Goal: Information Seeking & Learning: Learn about a topic

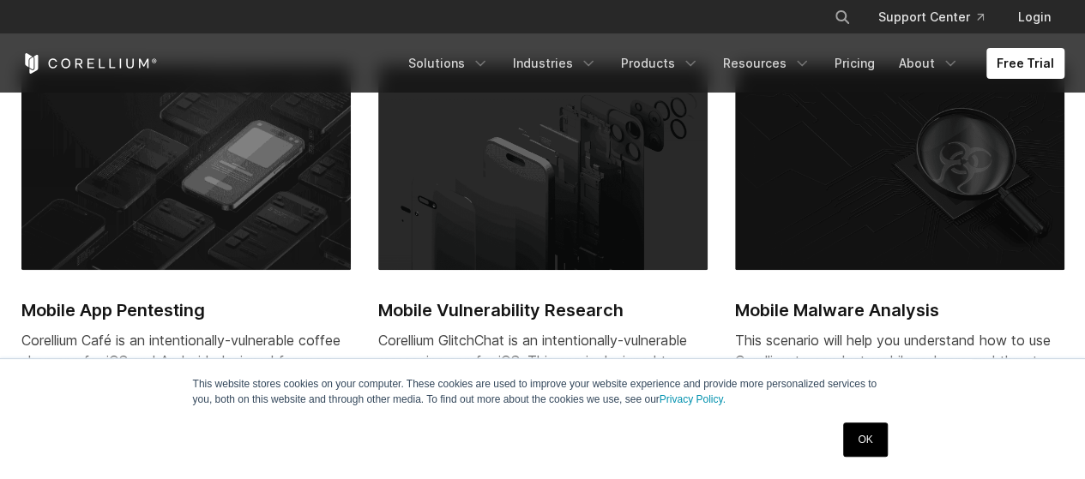
scroll to position [686, 0]
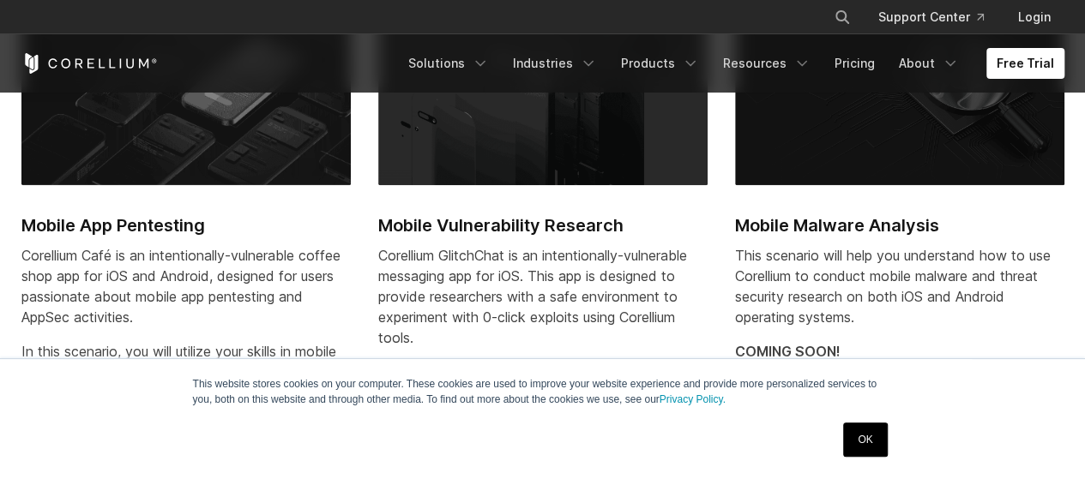
click at [857, 446] on link "OK" at bounding box center [865, 440] width 44 height 34
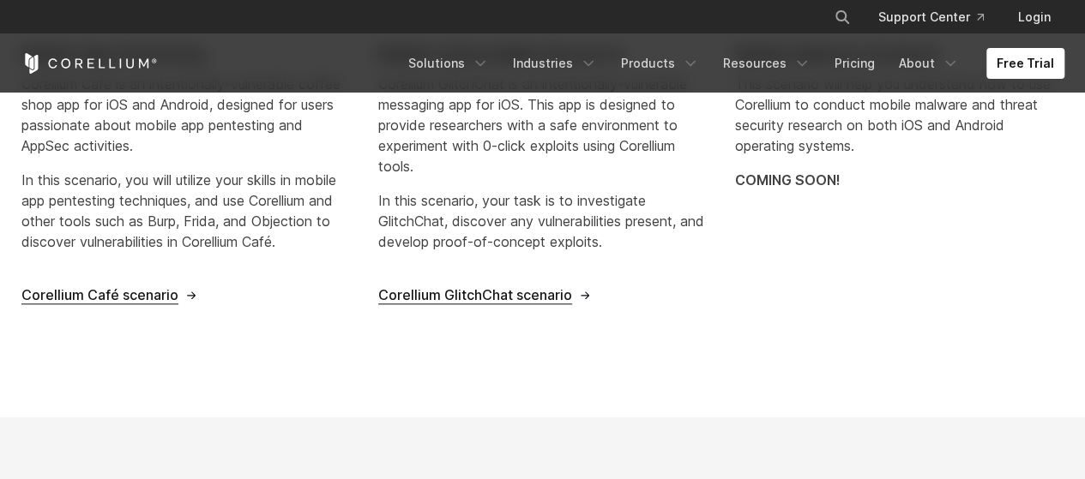
scroll to position [600, 0]
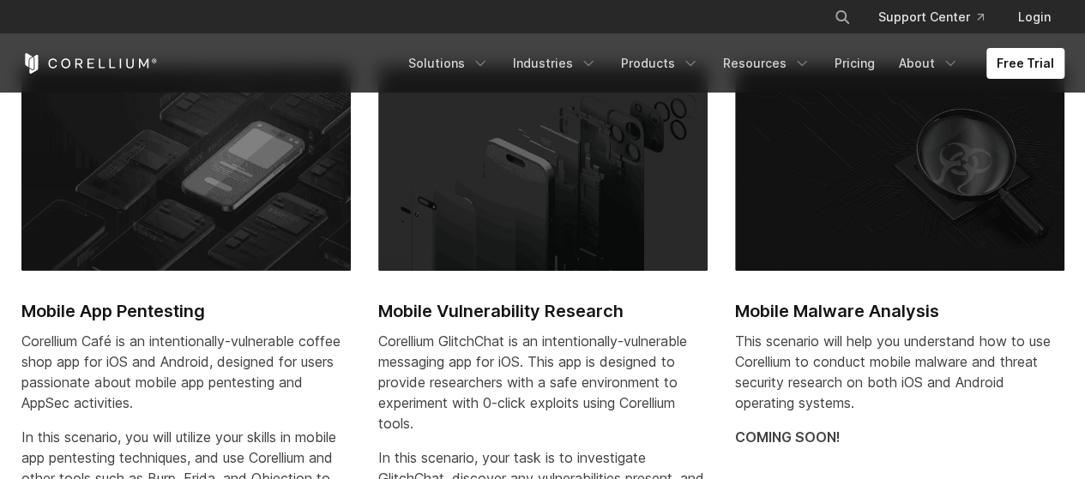
click at [149, 305] on h2 "Mobile App Pentesting" at bounding box center [185, 311] width 329 height 26
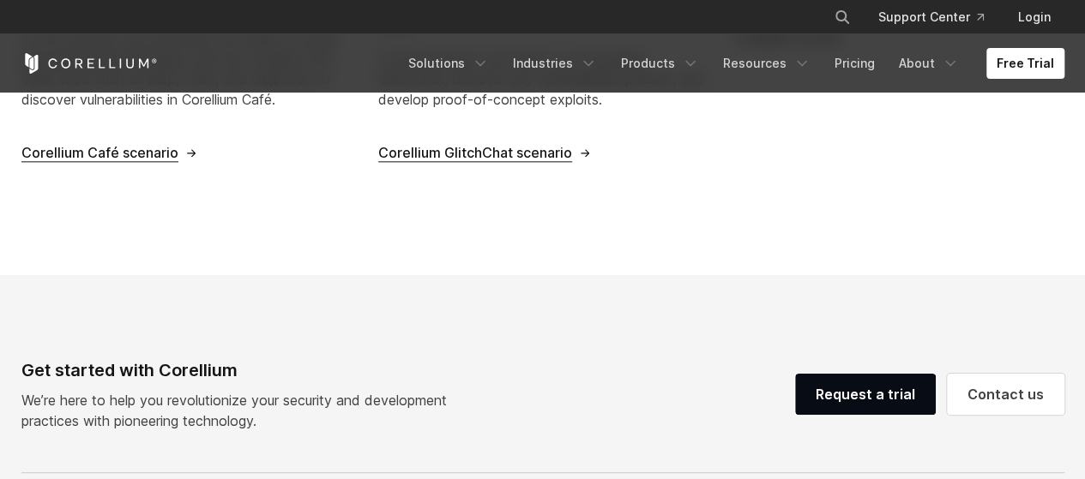
scroll to position [1115, 0]
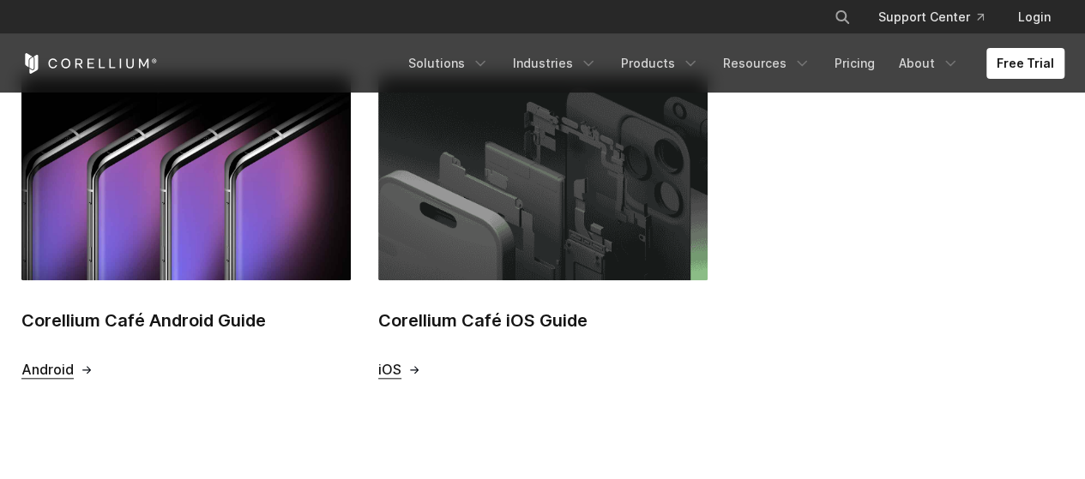
scroll to position [772, 0]
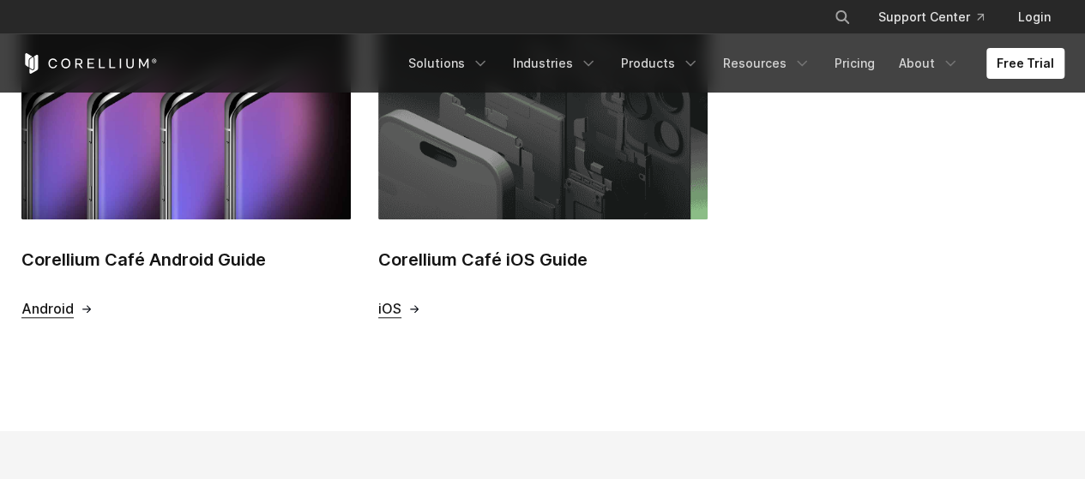
click at [453, 258] on h2 "Corellium Café iOS Guide" at bounding box center [542, 260] width 329 height 26
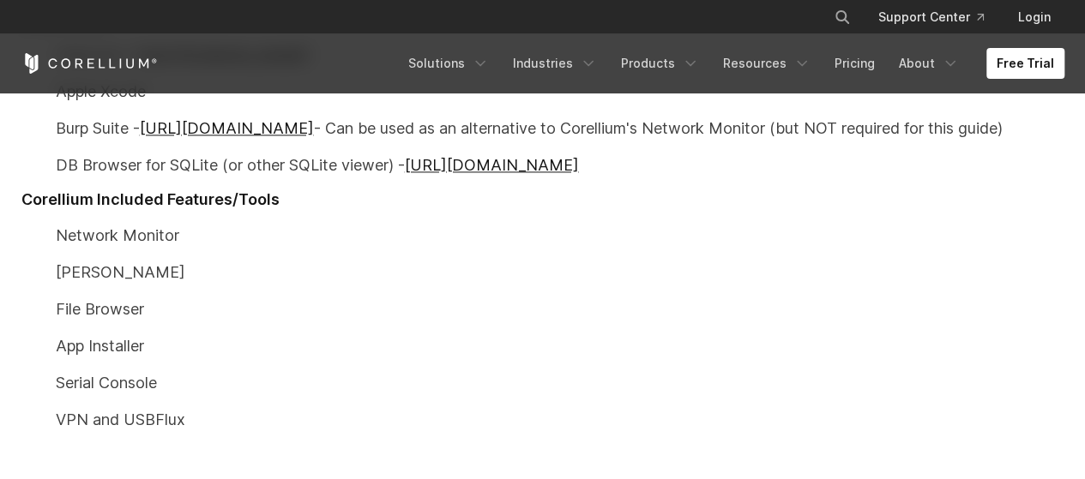
scroll to position [1201, 0]
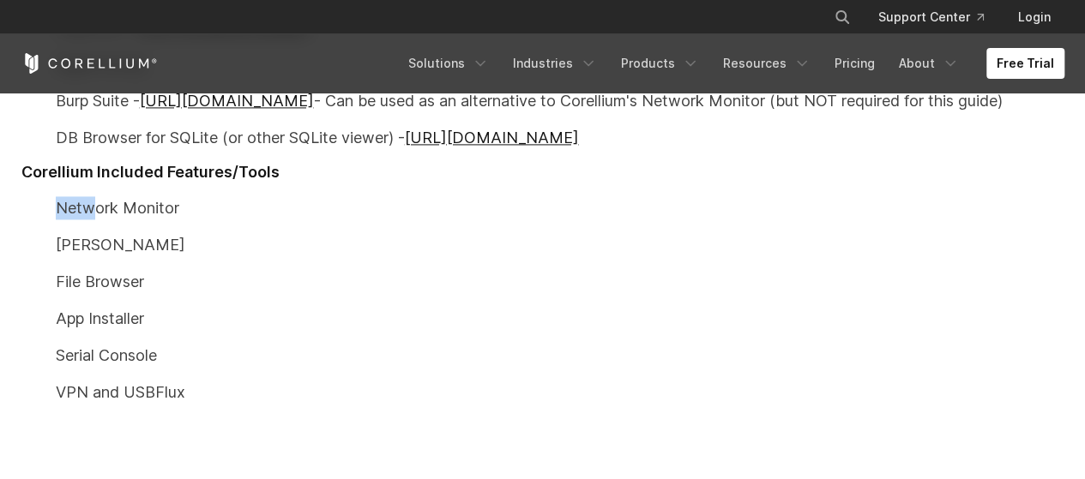
drag, startPoint x: 52, startPoint y: 200, endPoint x: 99, endPoint y: 209, distance: 47.3
click at [98, 209] on p "Network Monitor" at bounding box center [542, 207] width 1043 height 23
click at [193, 273] on p "File Browser" at bounding box center [542, 281] width 1043 height 23
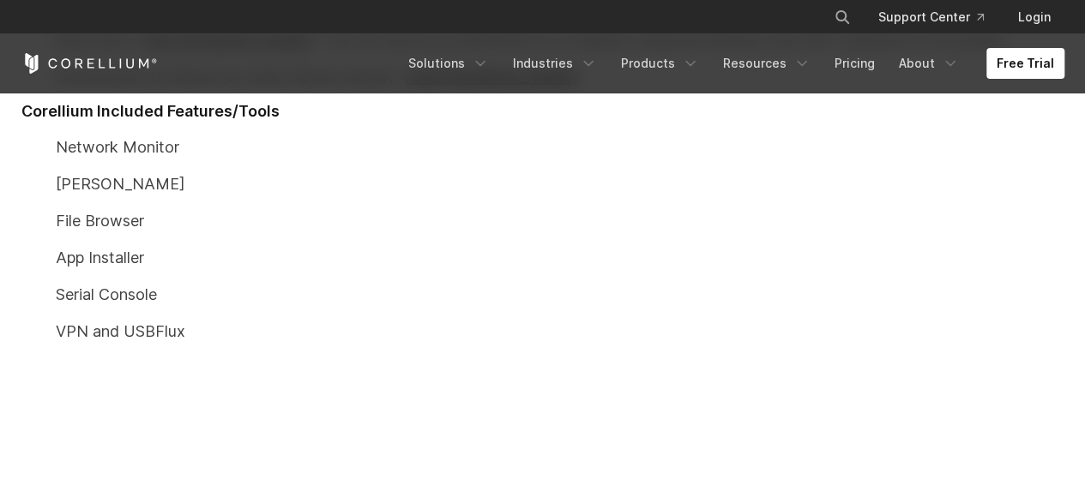
scroll to position [1286, 0]
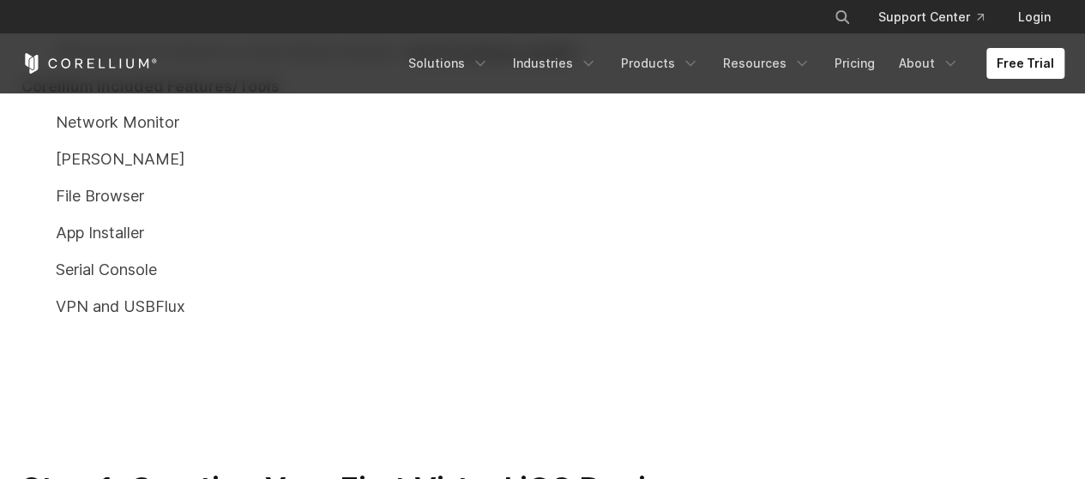
click at [68, 315] on p "VPN and USBFlux" at bounding box center [542, 306] width 1043 height 23
click at [68, 314] on p "VPN and USBFlux" at bounding box center [542, 306] width 1043 height 23
click at [172, 309] on p "VPN and USBFlux" at bounding box center [542, 306] width 1043 height 23
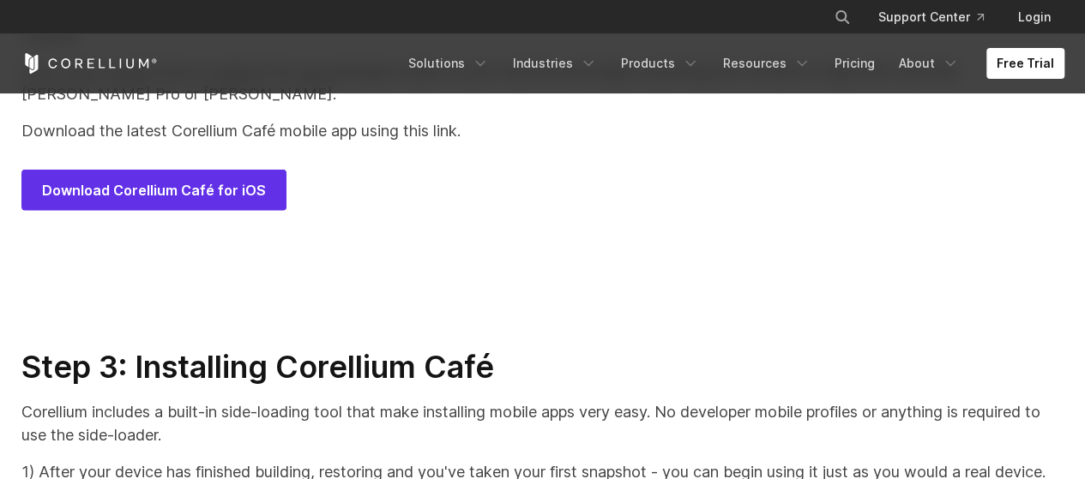
scroll to position [8404, 0]
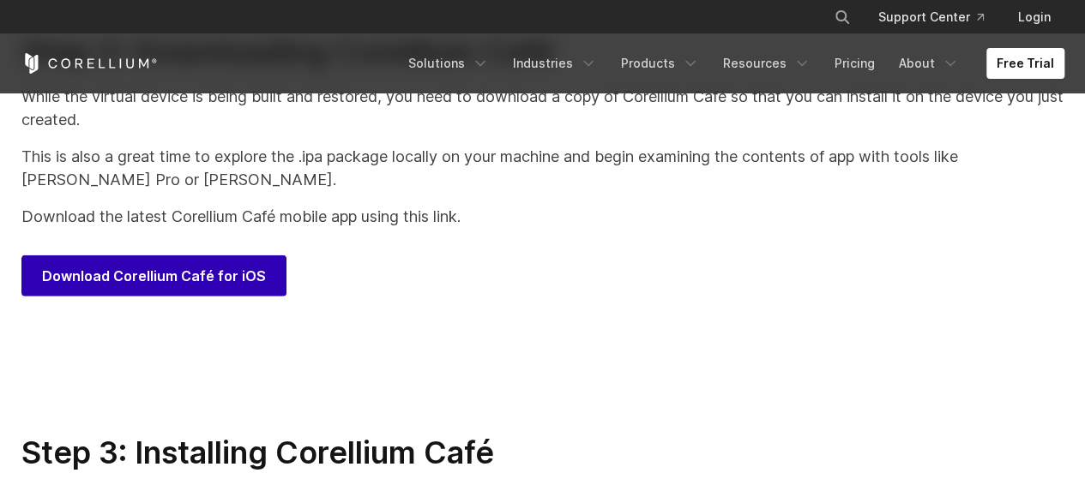
click at [182, 286] on span "Download Corellium Café for iOS" at bounding box center [154, 276] width 224 height 21
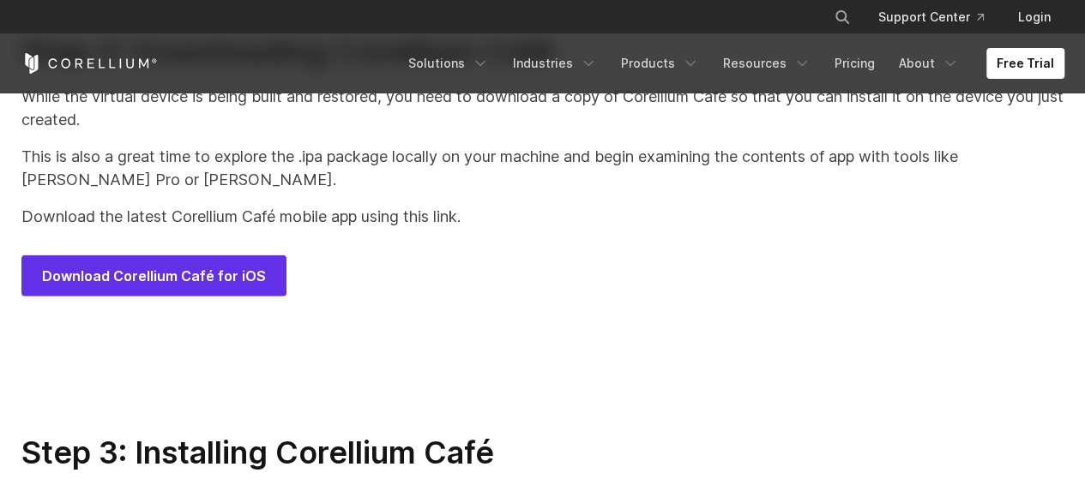
click at [727, 297] on div "Download Corellium Café for iOS" at bounding box center [542, 276] width 1043 height 41
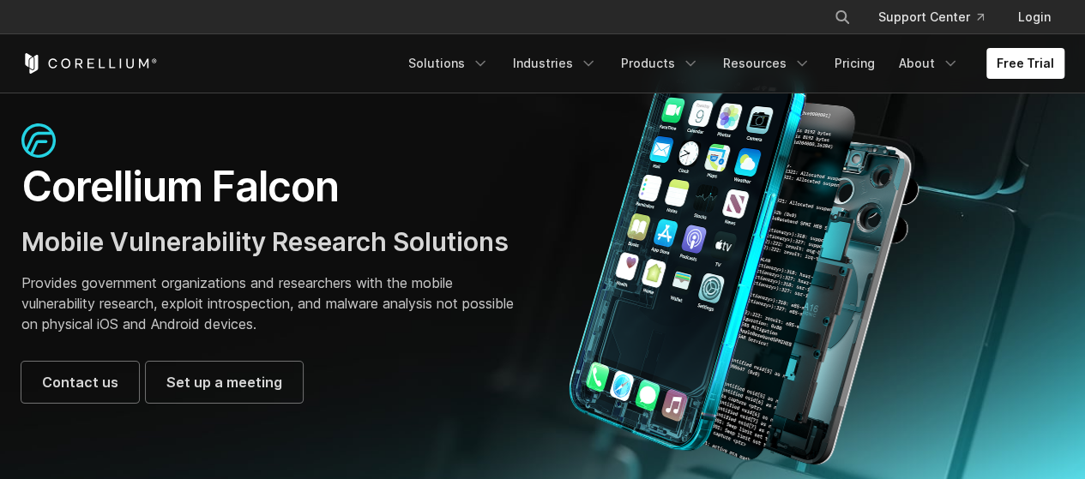
scroll to position [86, 0]
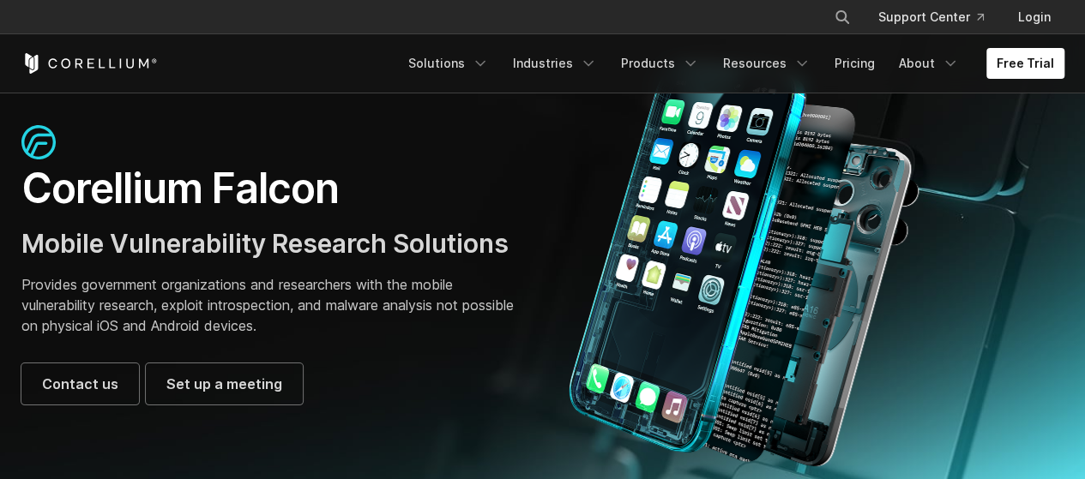
click at [166, 256] on span "Mobile Vulnerability Research Solutions" at bounding box center [264, 243] width 487 height 31
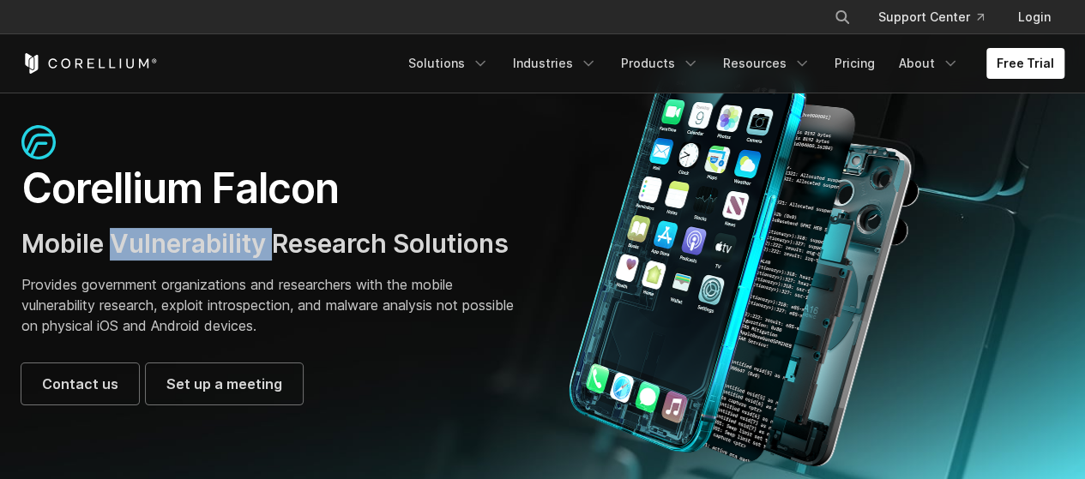
click at [166, 256] on span "Mobile Vulnerability Research Solutions" at bounding box center [264, 243] width 487 height 31
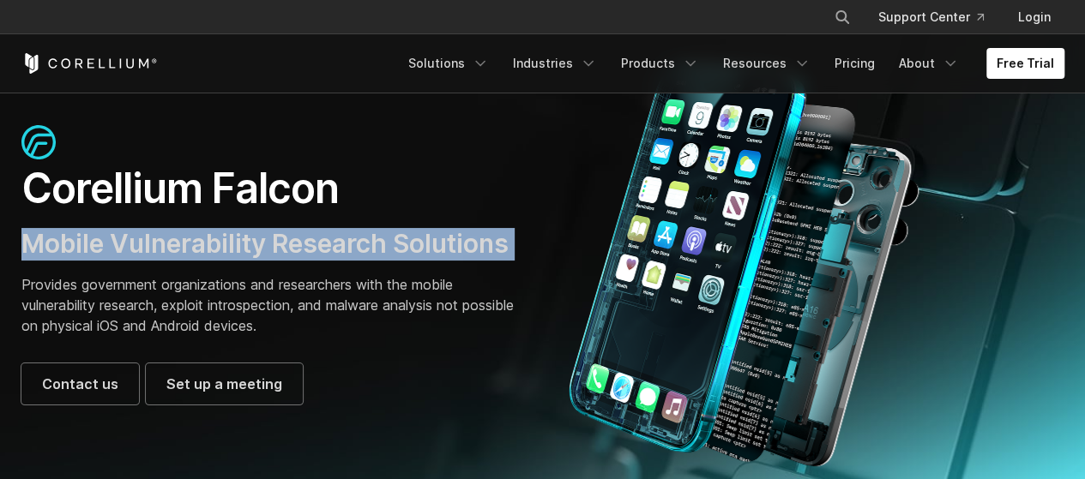
click at [166, 256] on span "Mobile Vulnerability Research Solutions" at bounding box center [264, 243] width 487 height 31
click at [383, 231] on span "Mobile Vulnerability Research Solutions" at bounding box center [264, 243] width 487 height 31
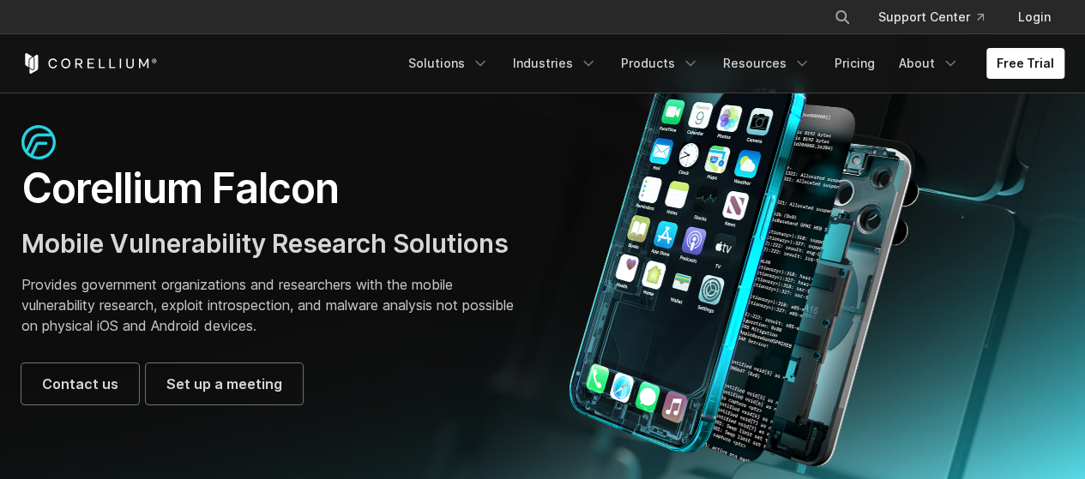
click at [382, 237] on span "Mobile Vulnerability Research Solutions" at bounding box center [264, 243] width 487 height 31
click at [381, 237] on span "Mobile Vulnerability Research Solutions" at bounding box center [264, 243] width 487 height 31
click at [509, 238] on span "Mobile Vulnerability Research Solutions" at bounding box center [264, 243] width 487 height 31
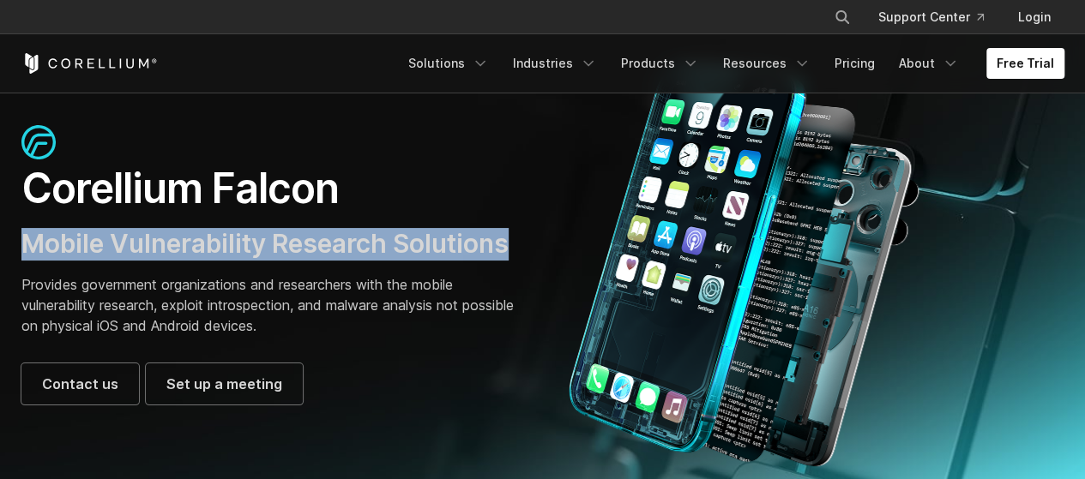
drag, startPoint x: 535, startPoint y: 247, endPoint x: 0, endPoint y: 241, distance: 535.2
click at [0, 241] on section "Corellium Falcon Mobile Vulnerability Research Solutions Provides government or…" at bounding box center [542, 265] width 1085 height 516
copy span "Mobile Vulnerability Research Solutions"
click at [185, 231] on span "Mobile Vulnerability Research Solutions" at bounding box center [264, 243] width 487 height 31
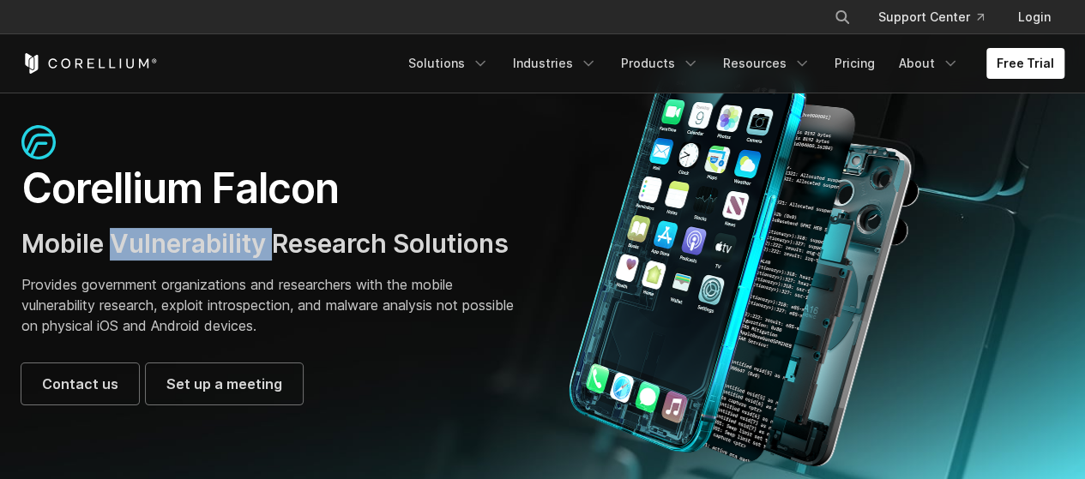
click at [186, 231] on span "Mobile Vulnerability Research Solutions" at bounding box center [264, 243] width 487 height 31
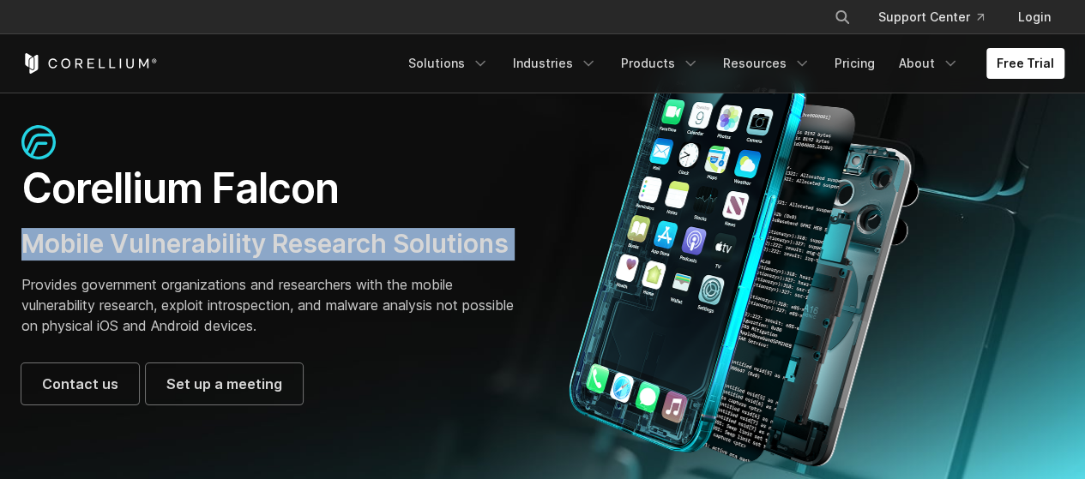
click at [186, 231] on span "Mobile Vulnerability Research Solutions" at bounding box center [264, 243] width 487 height 31
click at [65, 243] on span "Mobile Vulnerability Research Solutions" at bounding box center [264, 243] width 487 height 31
click at [34, 240] on span "Mobile Vulnerability Research Solutions" at bounding box center [264, 243] width 487 height 31
drag, startPoint x: 22, startPoint y: 241, endPoint x: 516, endPoint y: 246, distance: 494.0
click at [516, 246] on h3 "Mobile Vulnerability Research Solutions" at bounding box center [273, 244] width 504 height 33
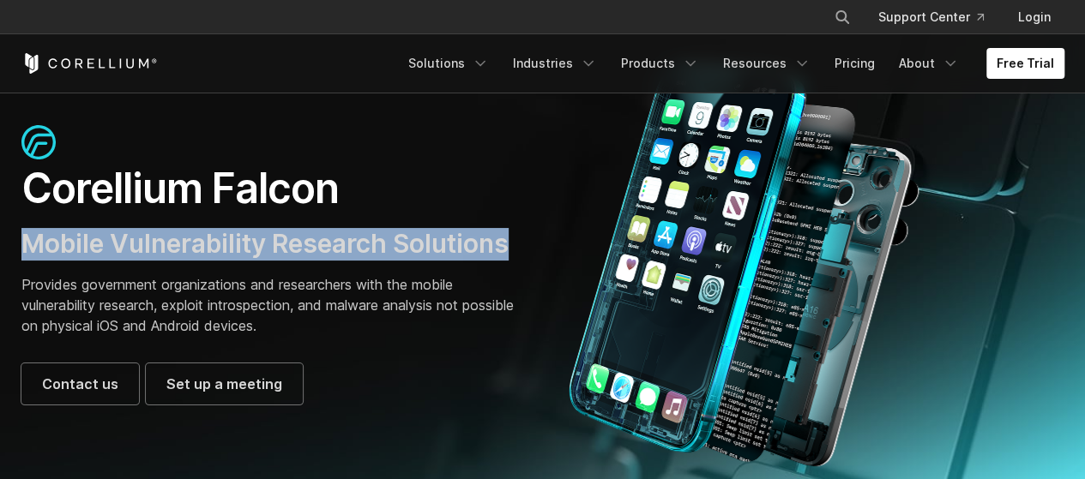
copy span "Mobile Vulnerability Research Solutions"
click at [363, 243] on span "Mobile Vulnerability Research Solutions" at bounding box center [264, 243] width 487 height 31
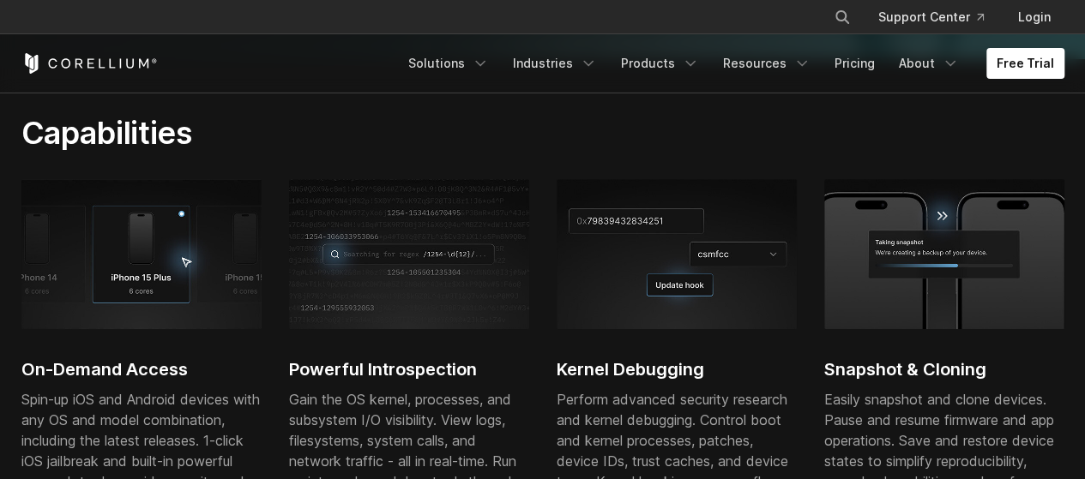
scroll to position [515, 0]
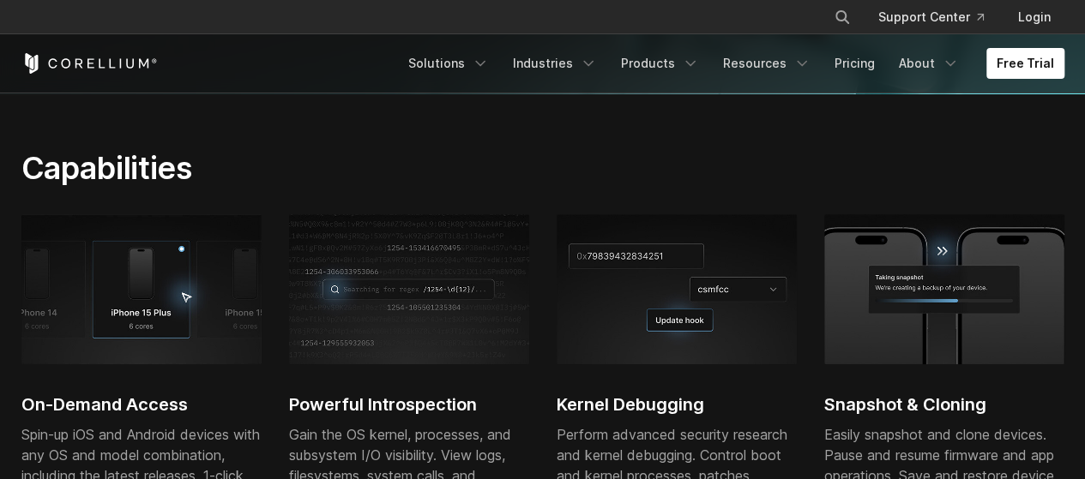
click at [383, 403] on h2 "Powerful Introspection" at bounding box center [409, 405] width 240 height 26
click at [673, 412] on h2 "Kernel Debugging" at bounding box center [677, 405] width 240 height 26
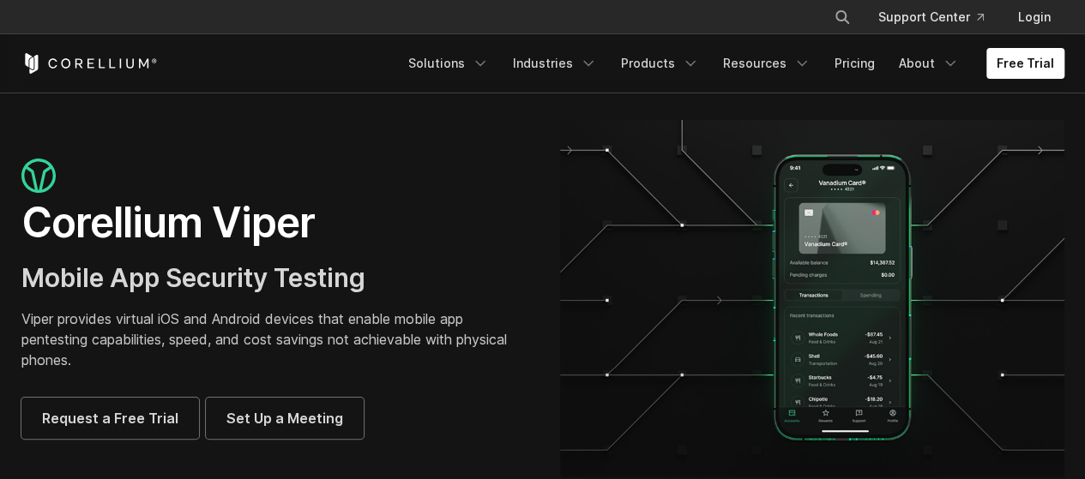
click at [261, 235] on h1 "Corellium Viper" at bounding box center [273, 222] width 504 height 51
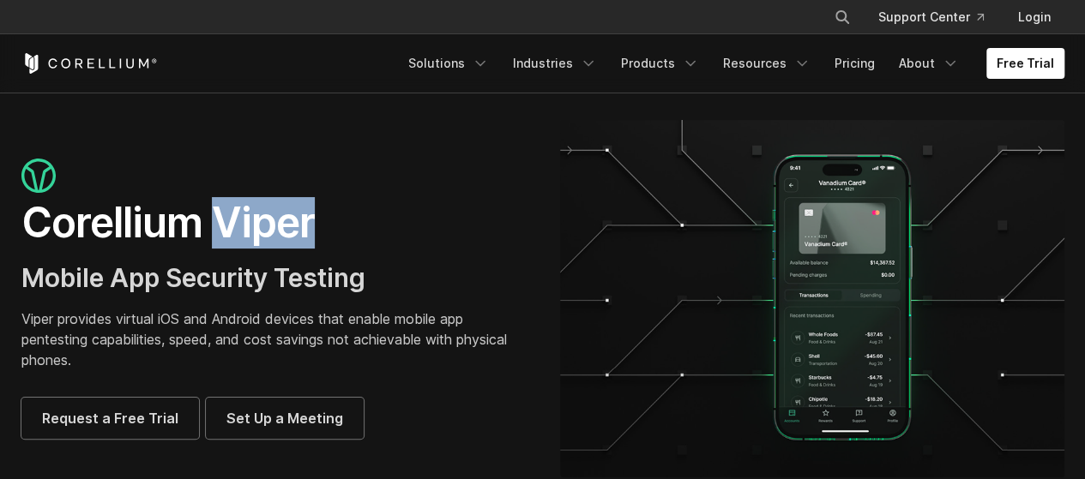
click at [261, 235] on h1 "Corellium Viper" at bounding box center [273, 222] width 504 height 51
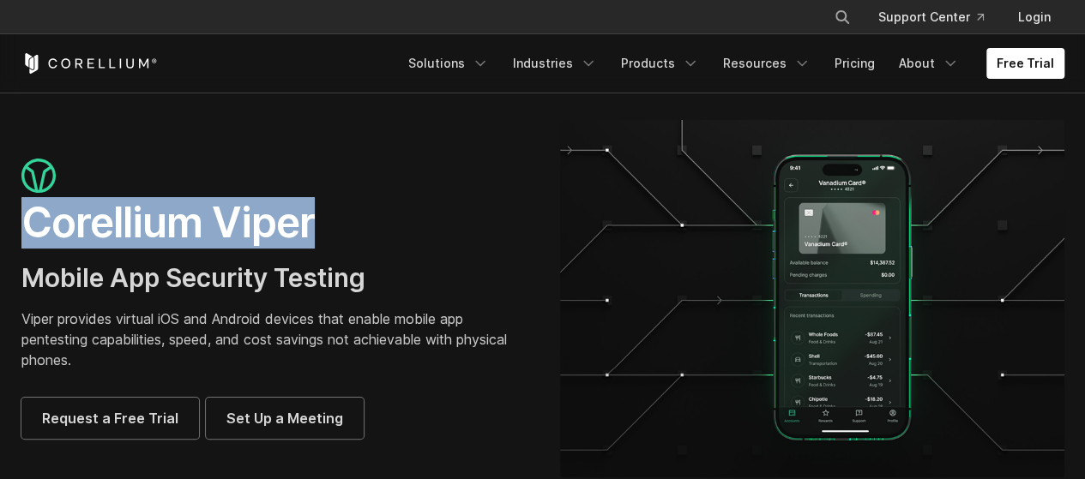
click at [261, 235] on h1 "Corellium Viper" at bounding box center [273, 222] width 504 height 51
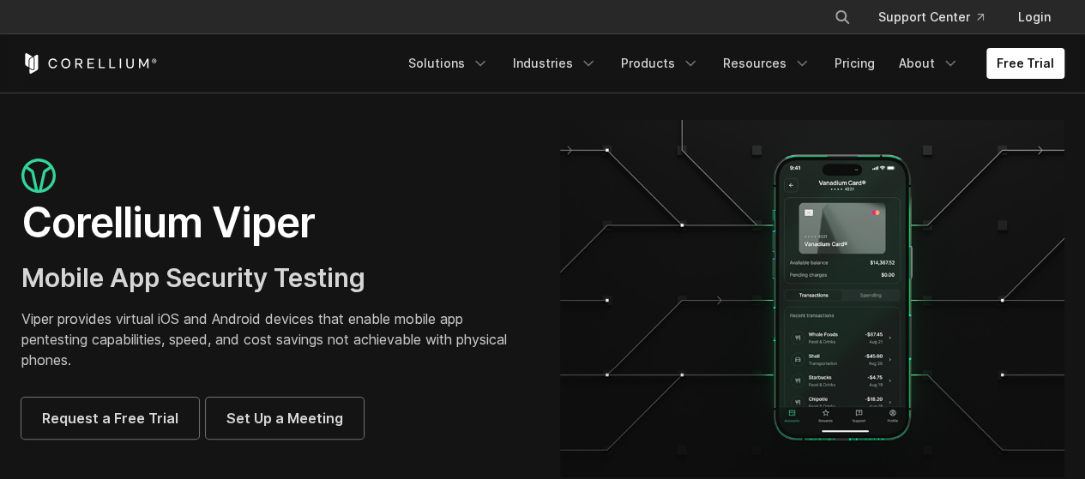
drag, startPoint x: 261, startPoint y: 235, endPoint x: 190, endPoint y: 256, distance: 73.5
click at [190, 256] on div "Corellium Viper Mobile App Security Testing Viper provides virtual iOS and Andr…" at bounding box center [273, 299] width 504 height 280
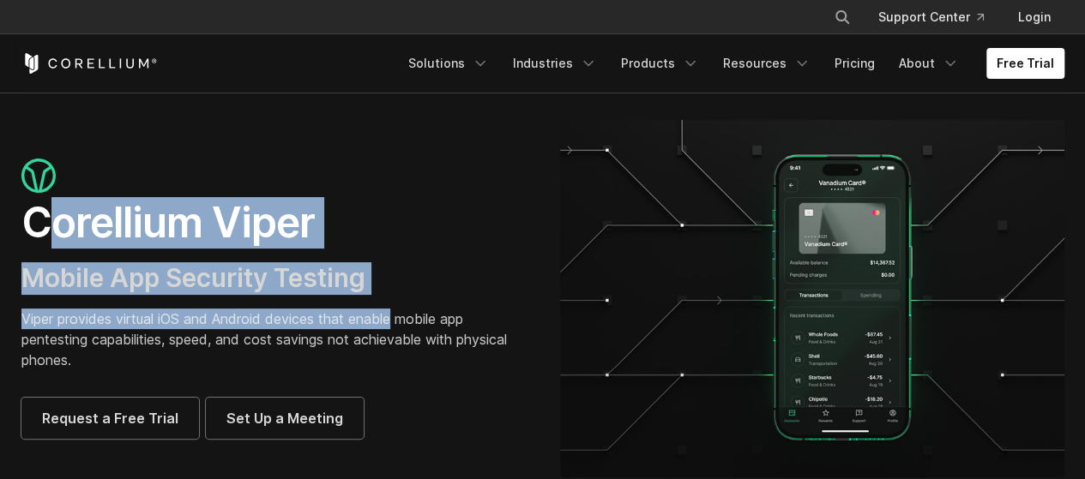
drag, startPoint x: 41, startPoint y: 238, endPoint x: 398, endPoint y: 322, distance: 366.7
click at [398, 322] on div "Corellium Viper Mobile App Security Testing Viper provides virtual iOS and Andr…" at bounding box center [273, 299] width 504 height 280
click at [187, 267] on span "Mobile App Security Testing" at bounding box center [193, 277] width 344 height 31
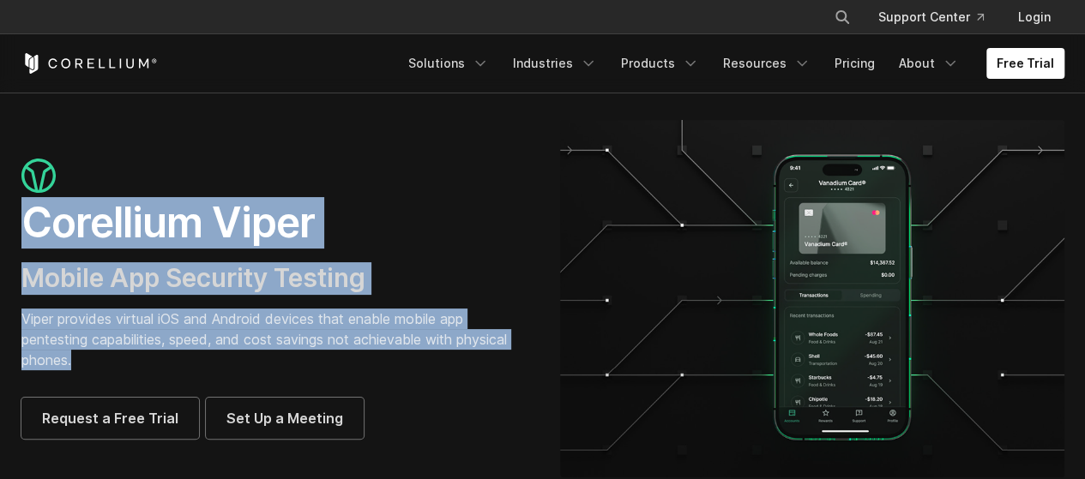
drag, startPoint x: 32, startPoint y: 220, endPoint x: 98, endPoint y: 362, distance: 156.2
click at [98, 362] on div "Corellium Viper Mobile App Security Testing Viper provides virtual iOS and Andr…" at bounding box center [273, 299] width 504 height 280
copy div "Corellium Viper Mobile App Security Testing Viper provides virtual iOS and Andr…"
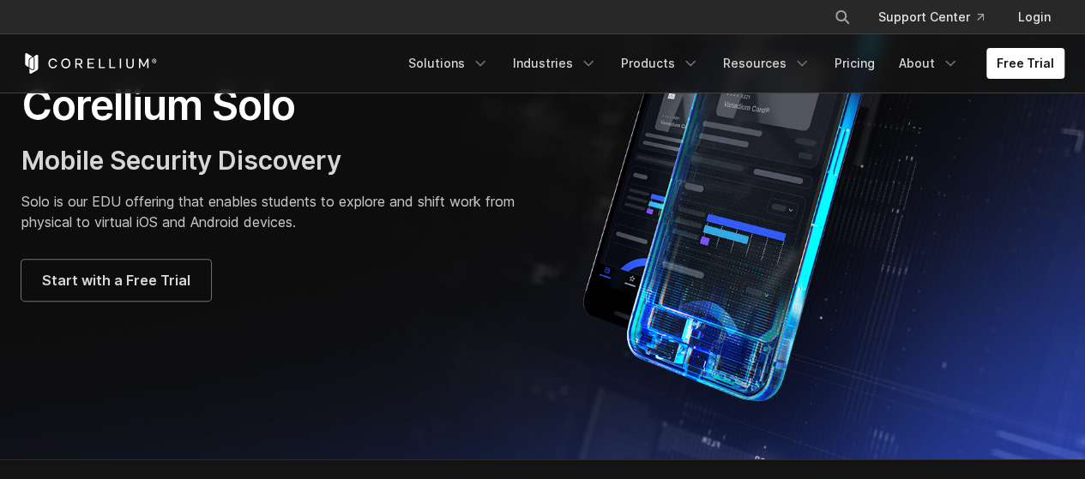
scroll to position [86, 0]
